Goal: Find specific page/section: Find specific page/section

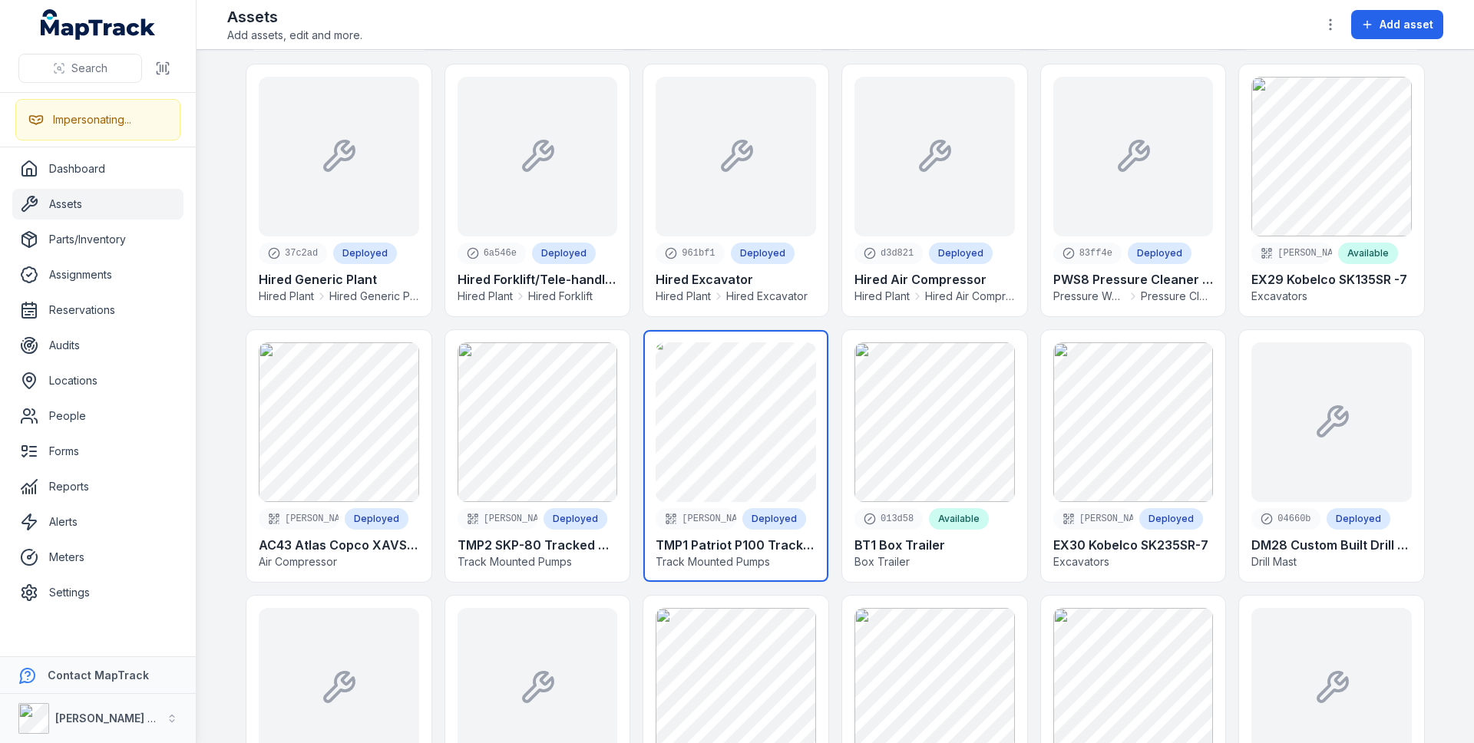
scroll to position [2219, 0]
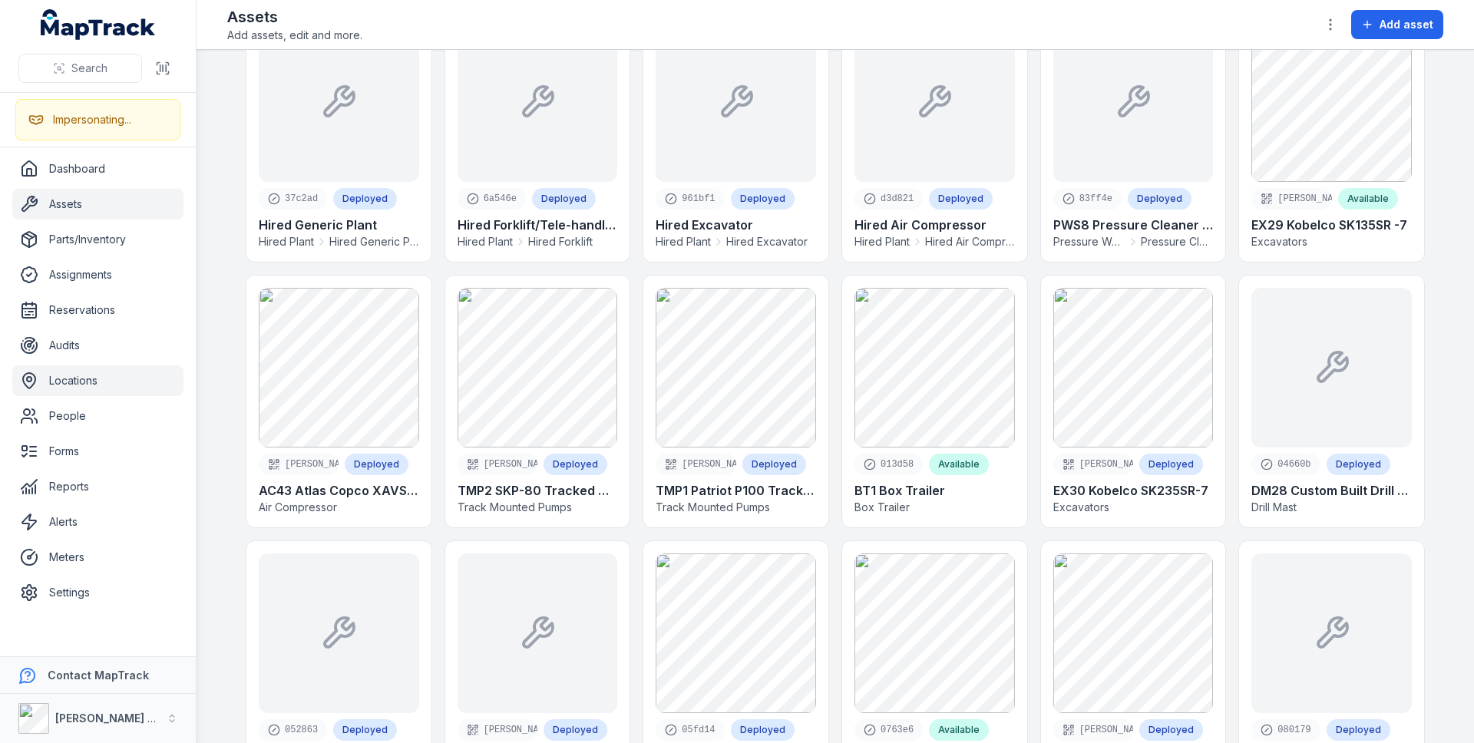
click at [97, 374] on link "Locations" at bounding box center [97, 380] width 171 height 31
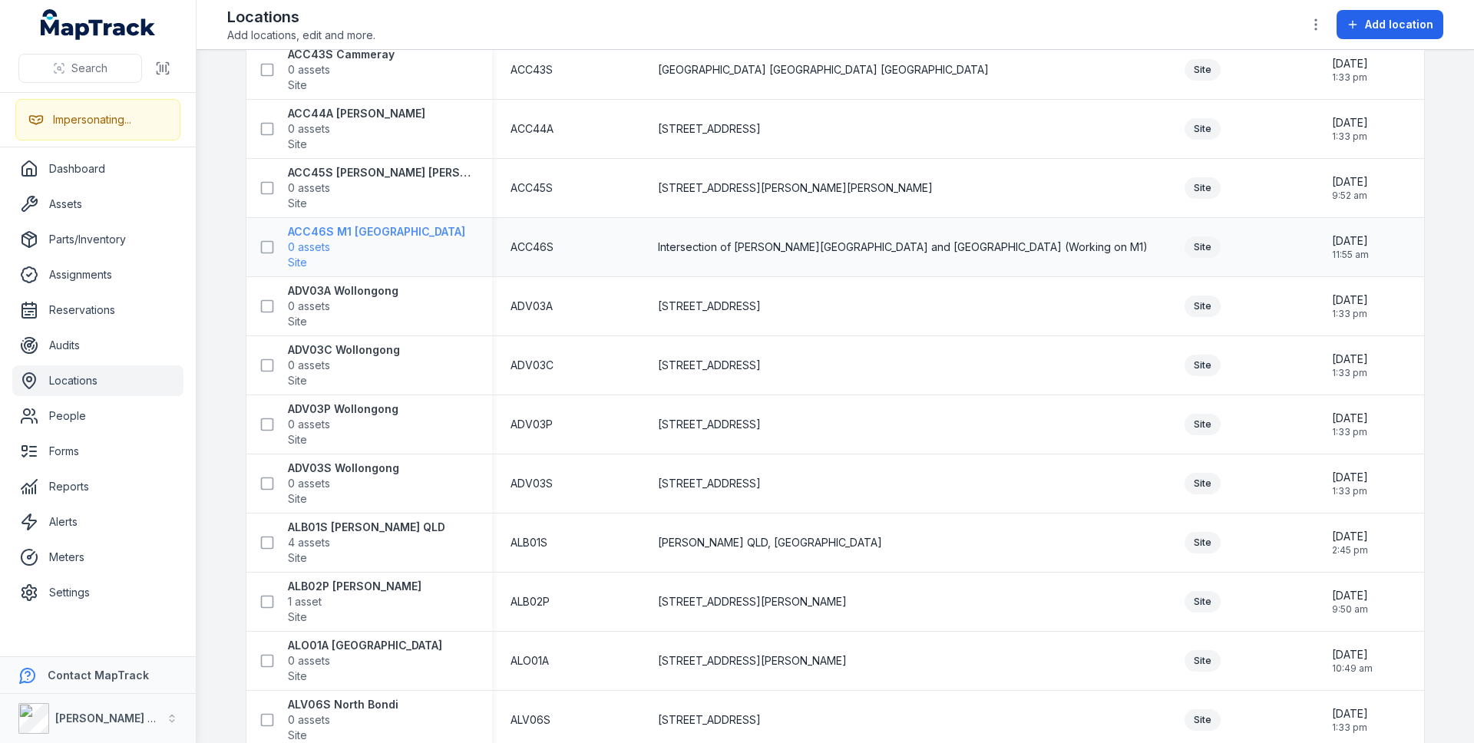
scroll to position [1336, 0]
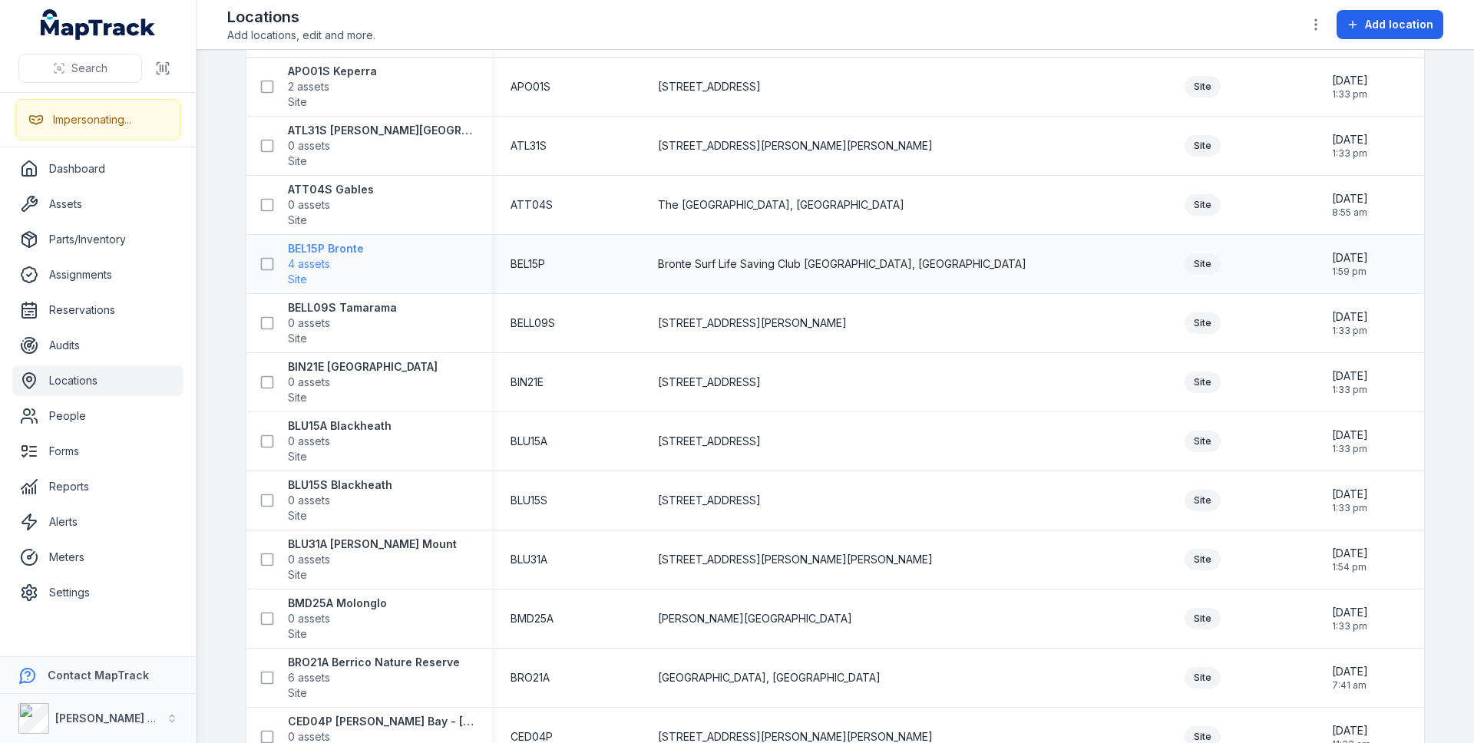
click at [338, 254] on strong "BEL15P Bronte" at bounding box center [326, 248] width 76 height 15
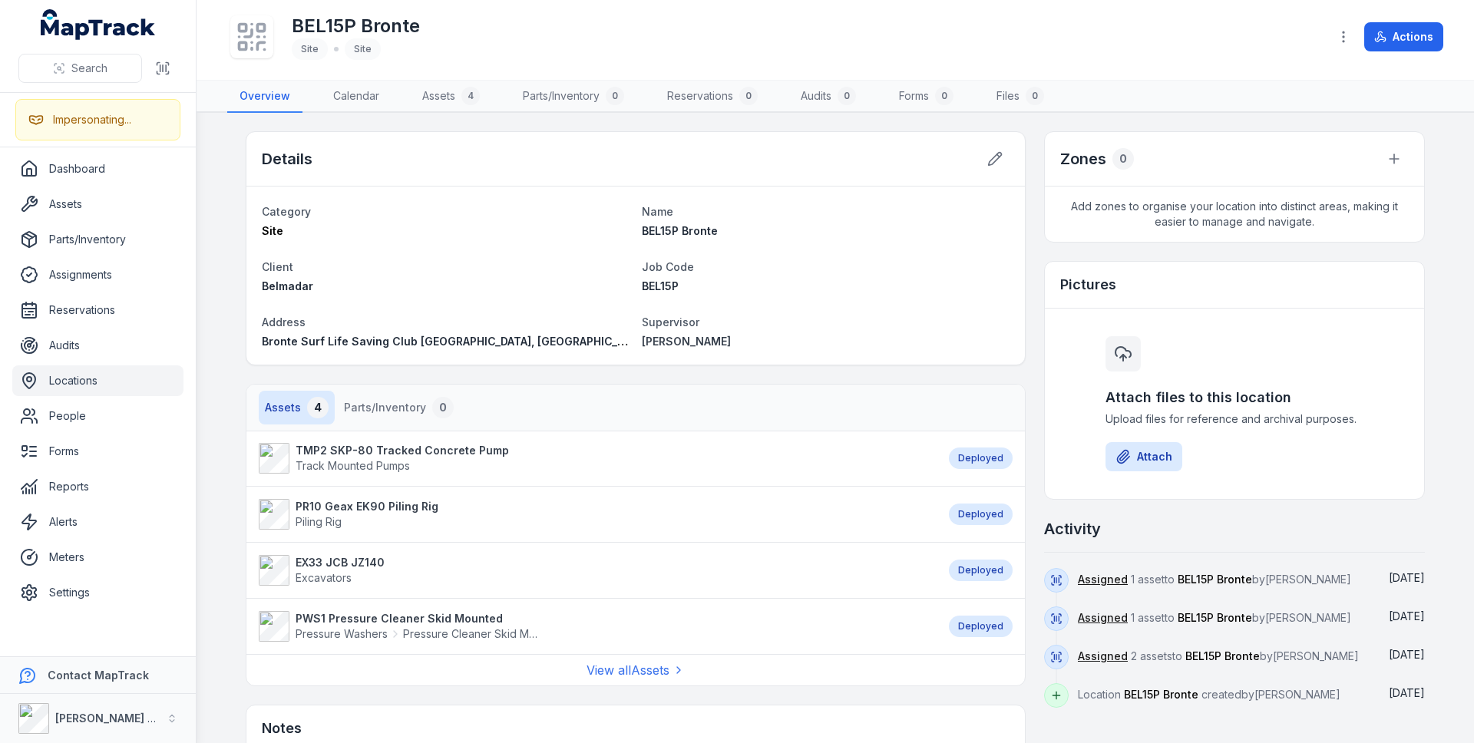
click at [131, 381] on link "Locations" at bounding box center [97, 380] width 171 height 31
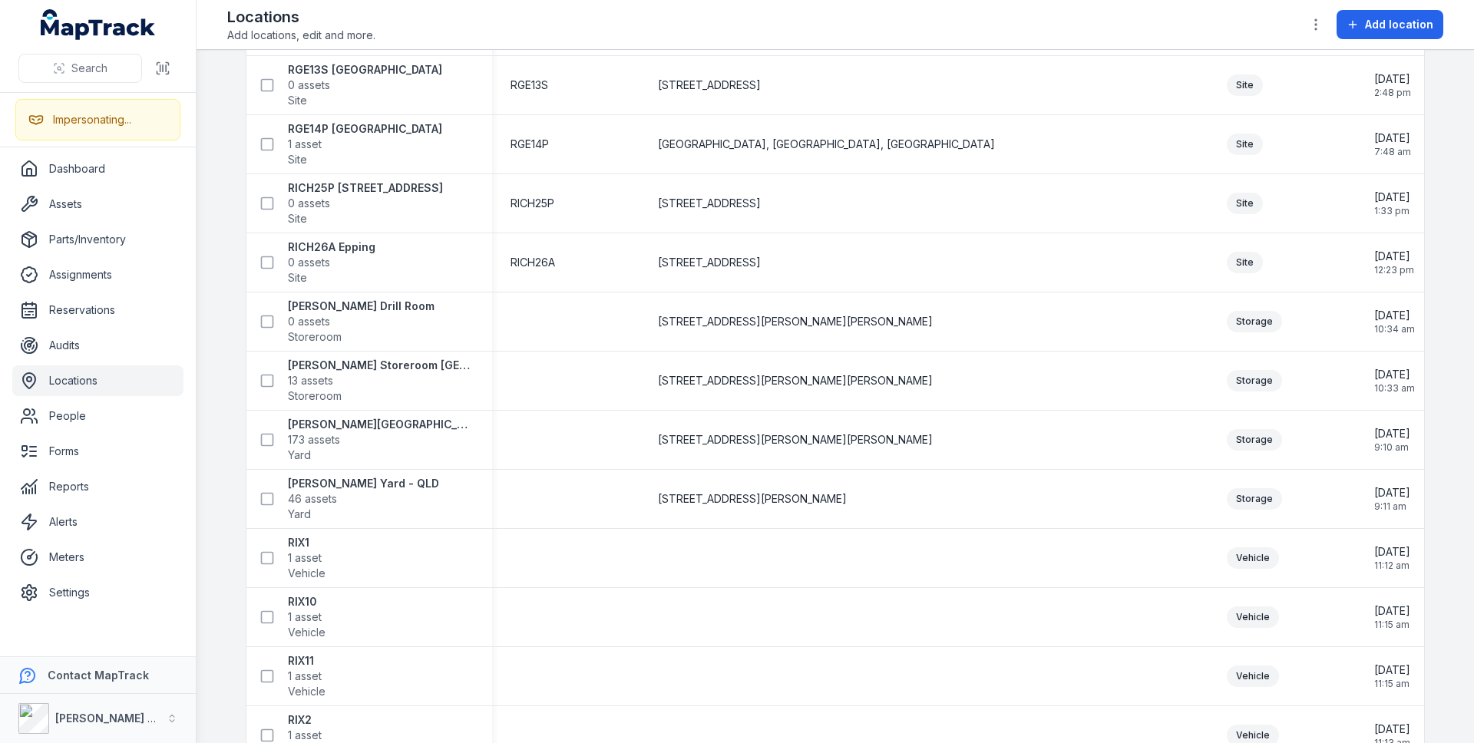
scroll to position [12764, 0]
click at [101, 177] on link "Dashboard" at bounding box center [97, 169] width 171 height 31
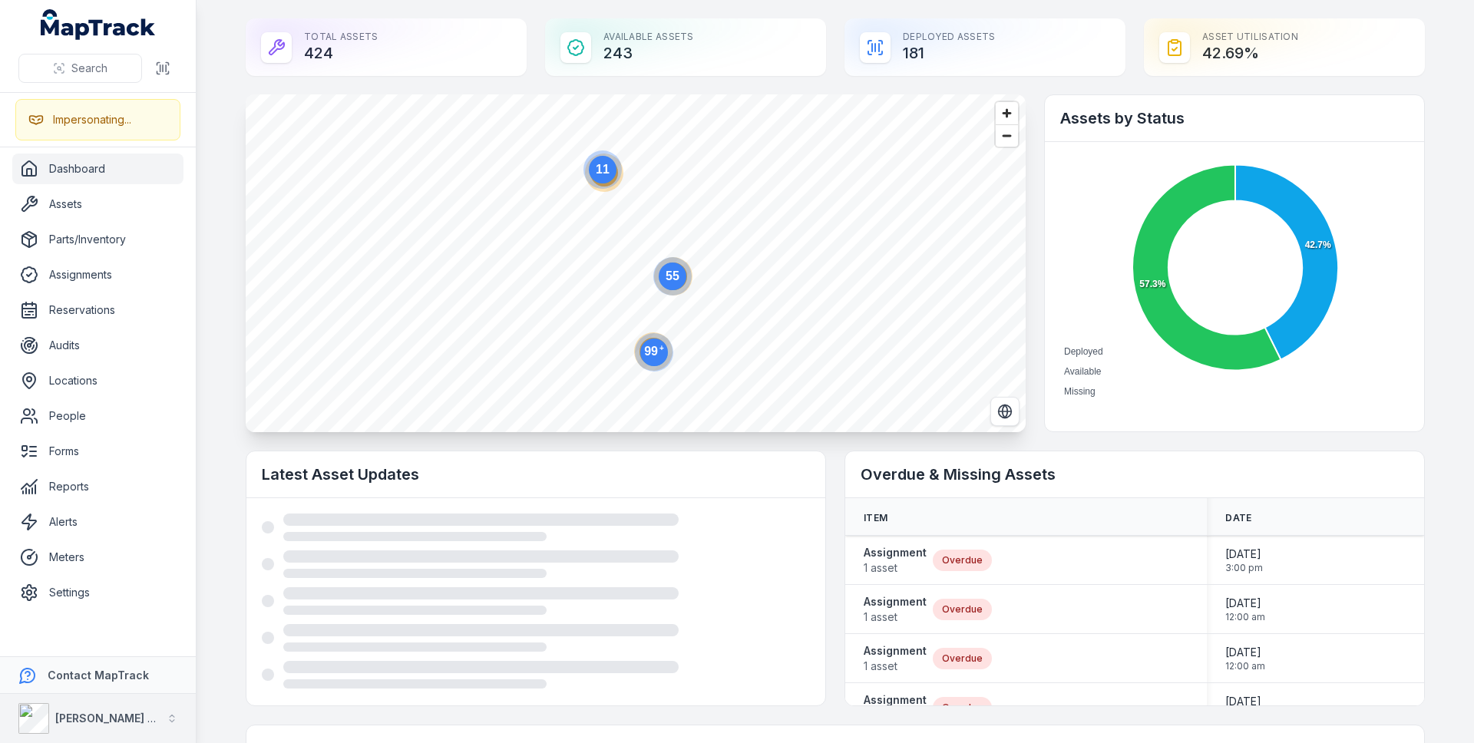
click at [111, 713] on button "[PERSON_NAME] Group" at bounding box center [98, 718] width 196 height 49
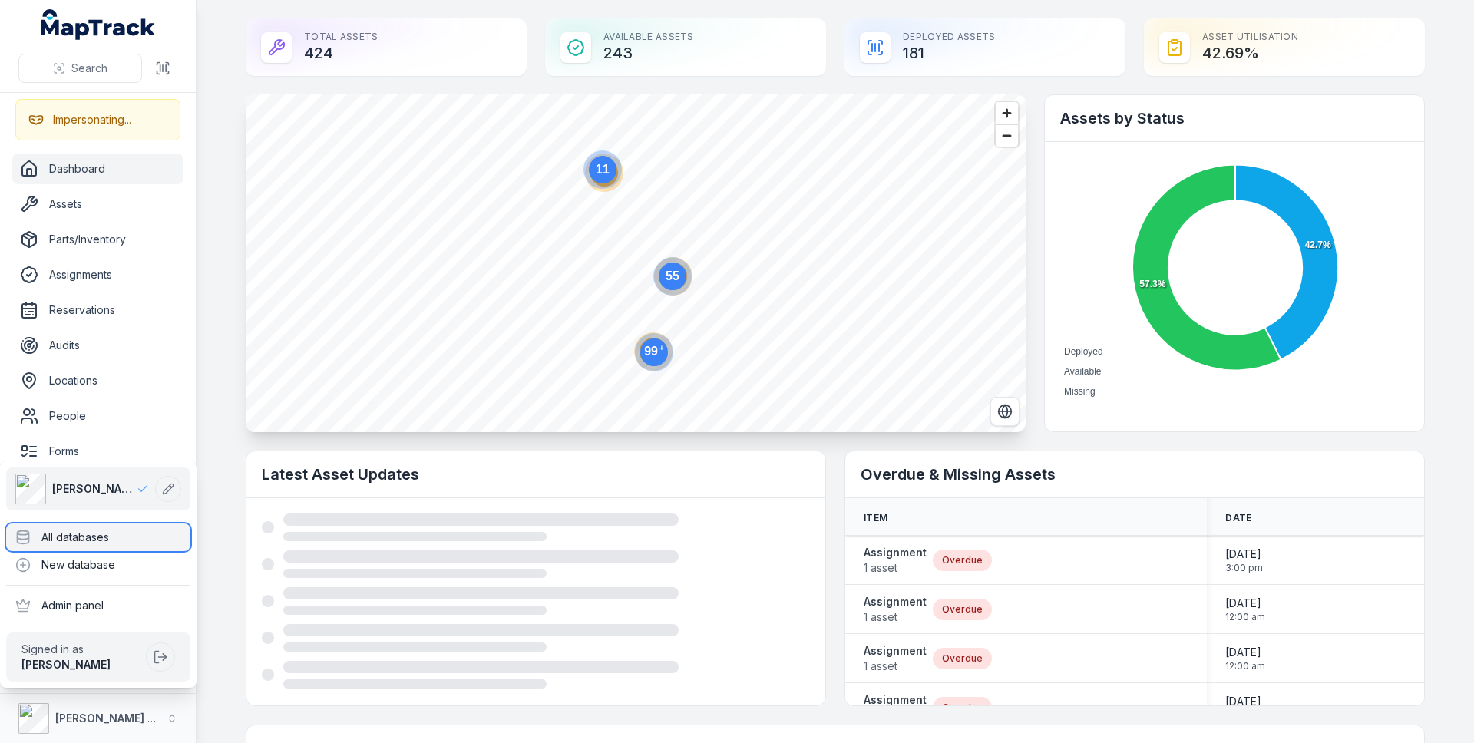
click at [138, 533] on div "All databases" at bounding box center [98, 538] width 184 height 28
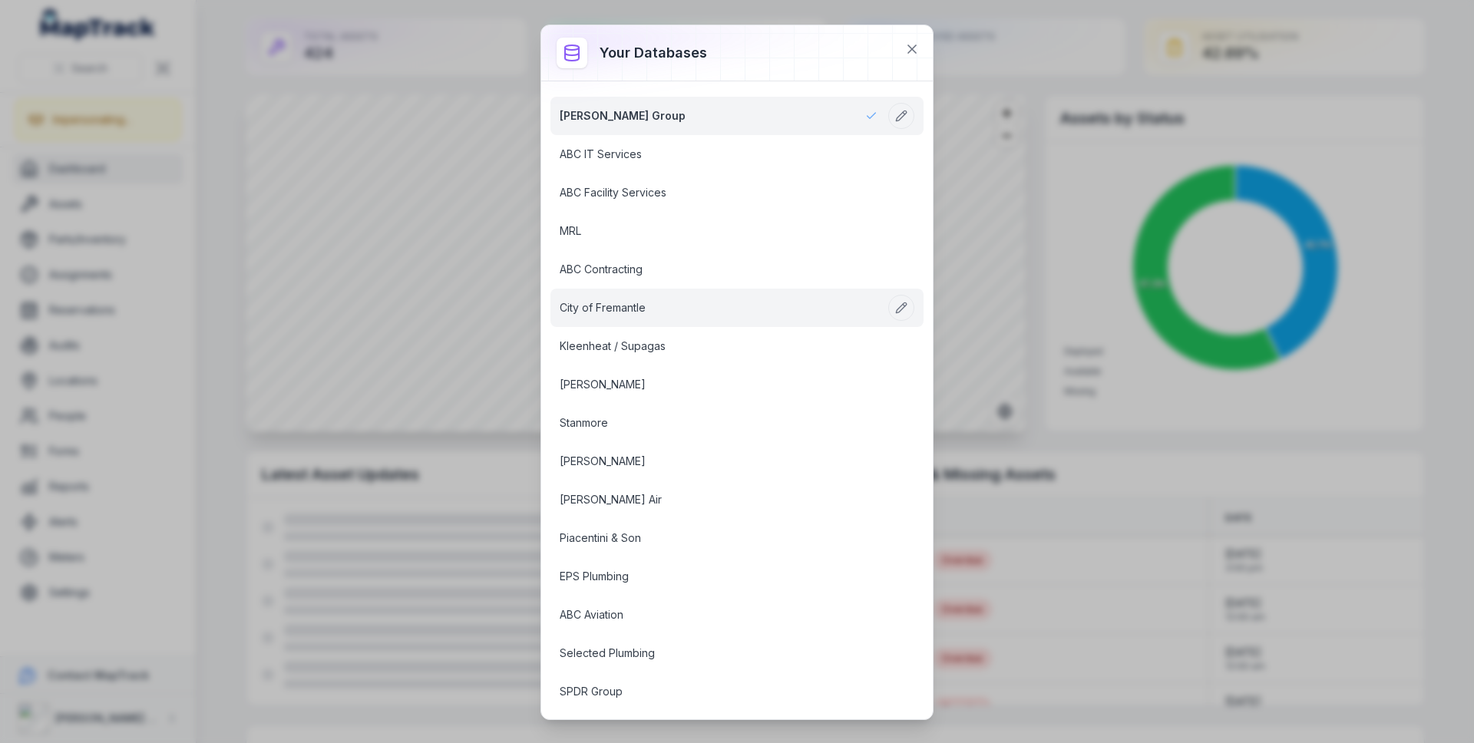
click at [614, 300] on link "City of Fremantle" at bounding box center [719, 307] width 318 height 15
